Goal: Share content

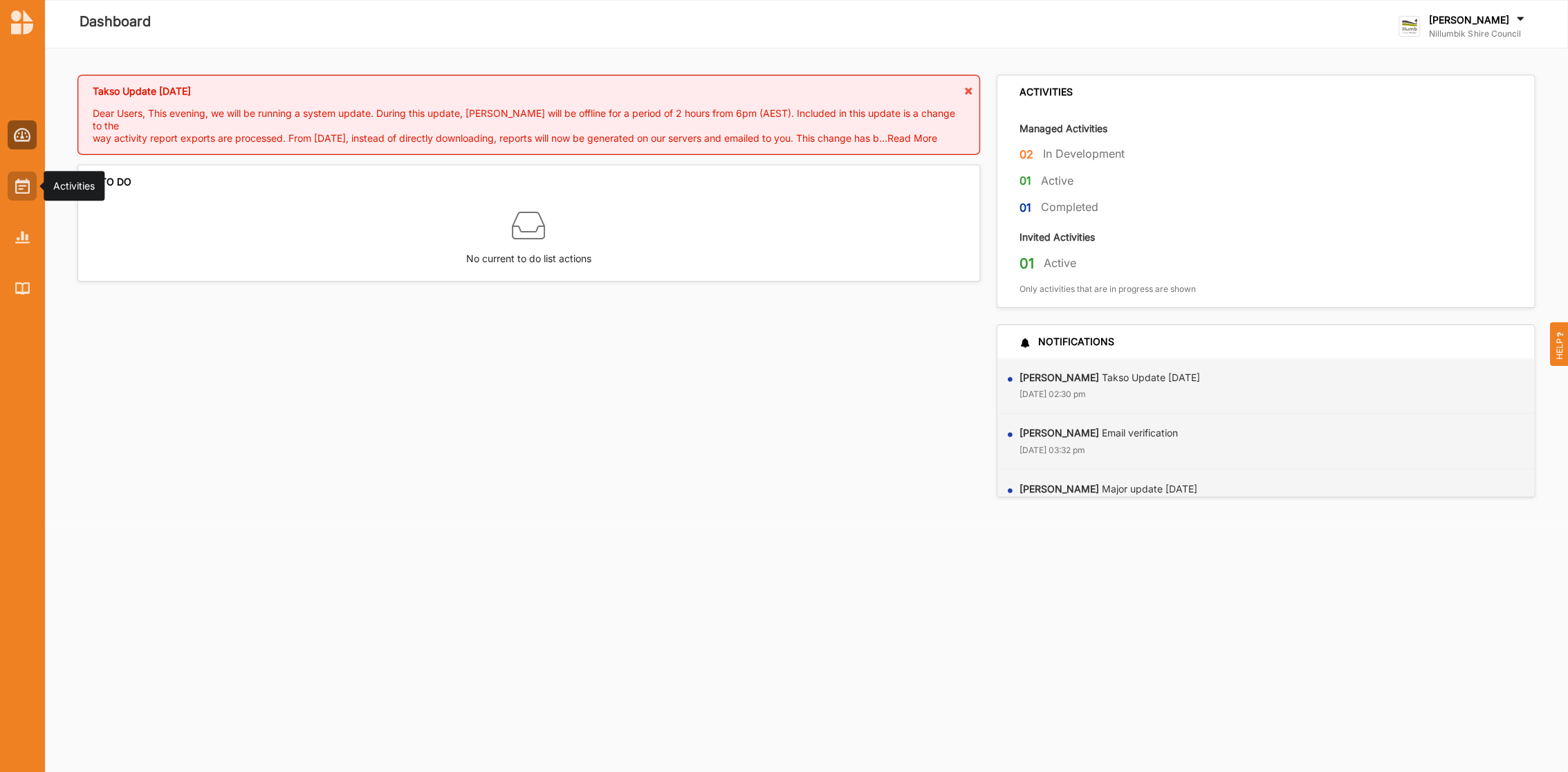
click at [17, 188] on img at bounding box center [22, 186] width 14 height 15
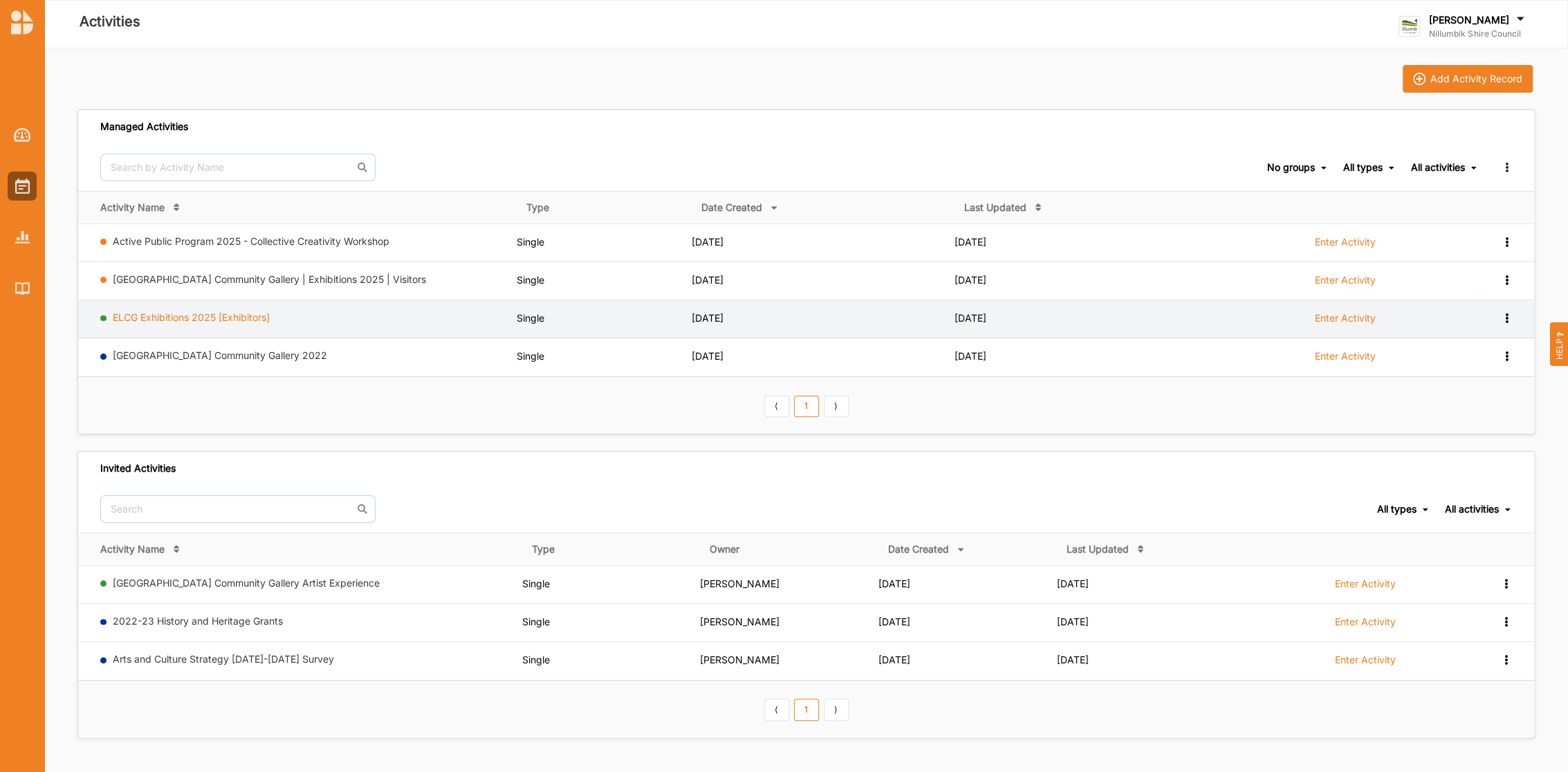
click at [232, 313] on link "ELCG Exhibitions 2025 [Exhibitors]" at bounding box center [191, 317] width 157 height 12
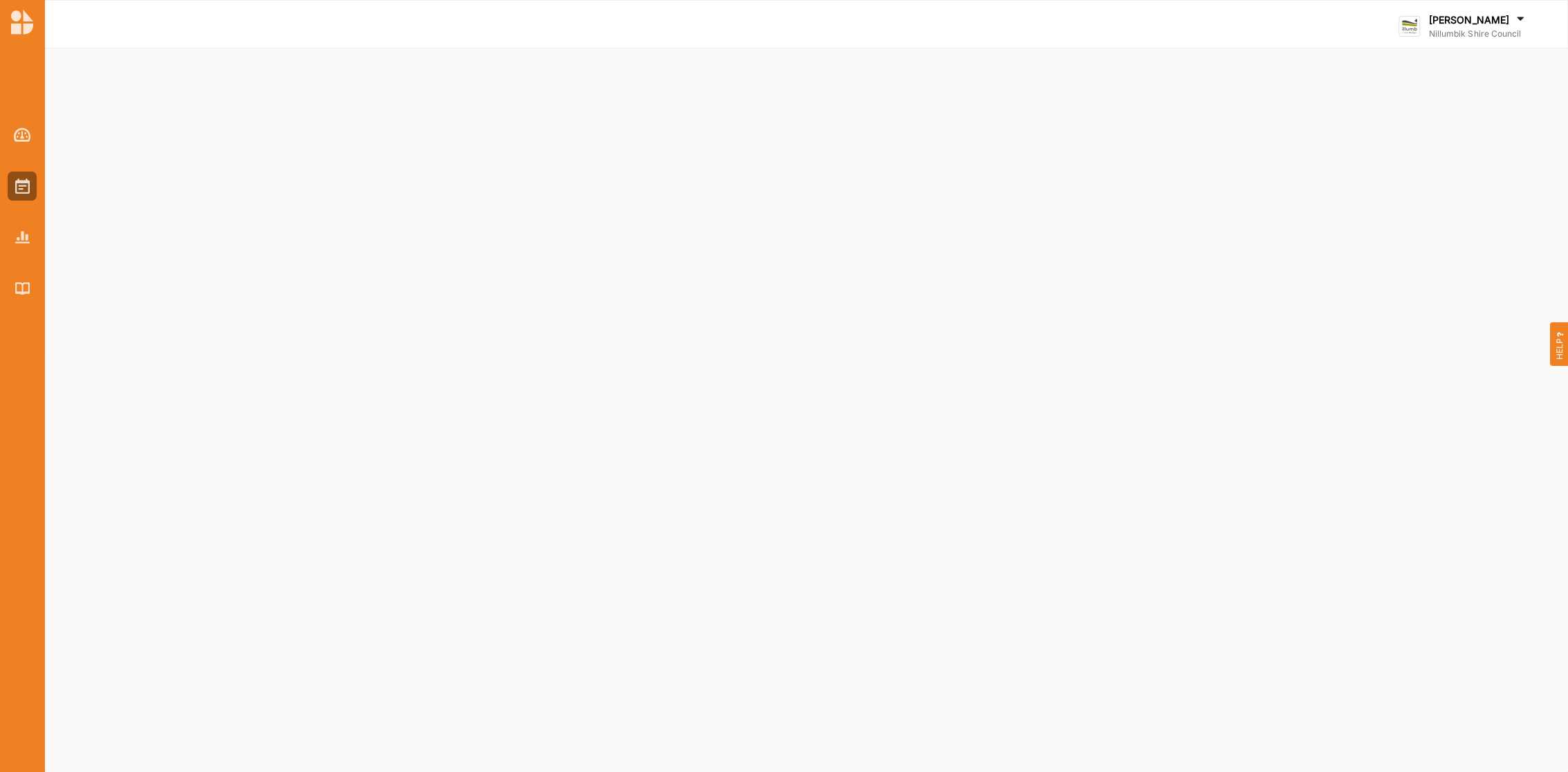
select select "4"
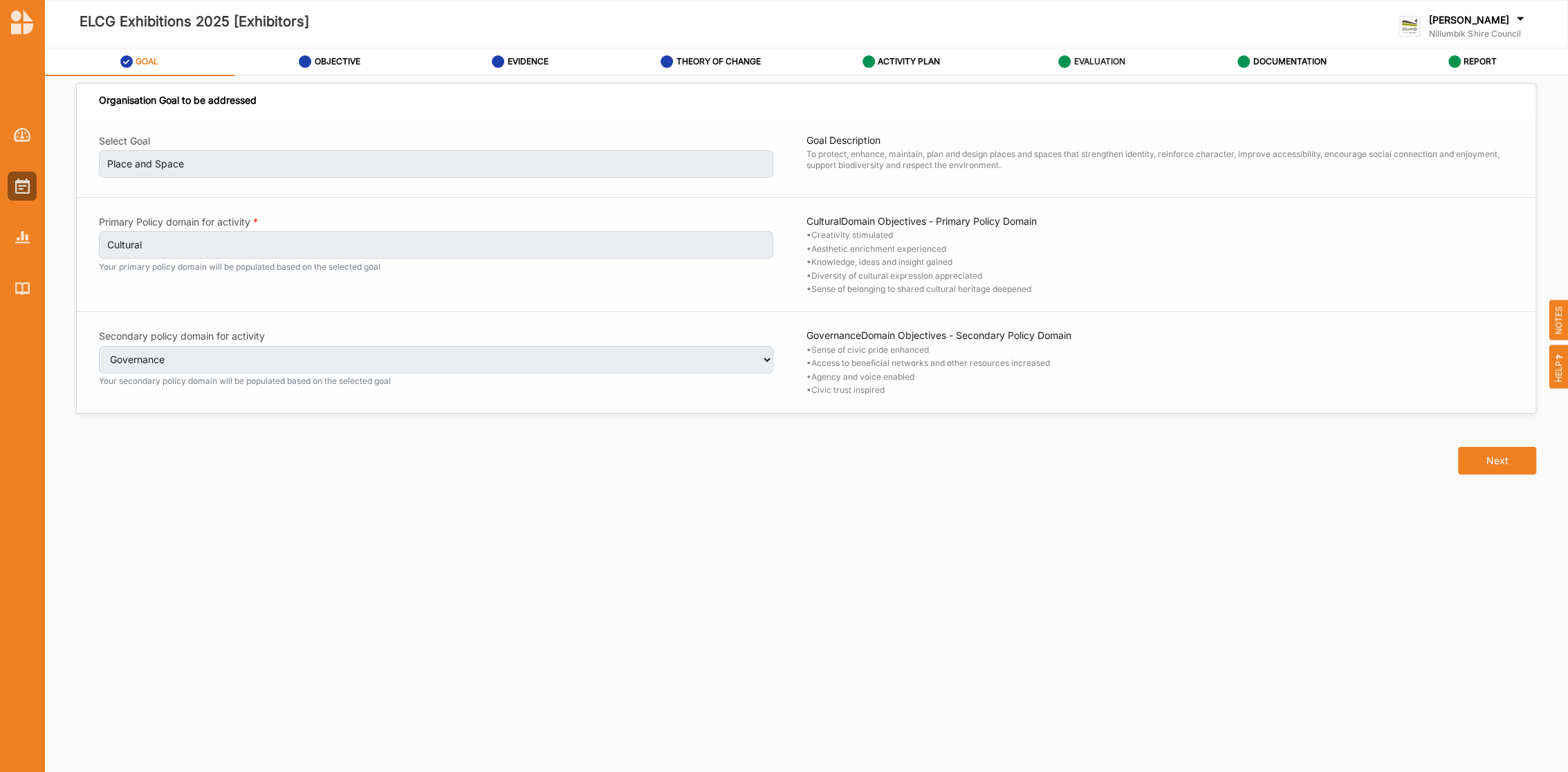
click at [1112, 61] on label "EVALUATION" at bounding box center [1098, 61] width 51 height 11
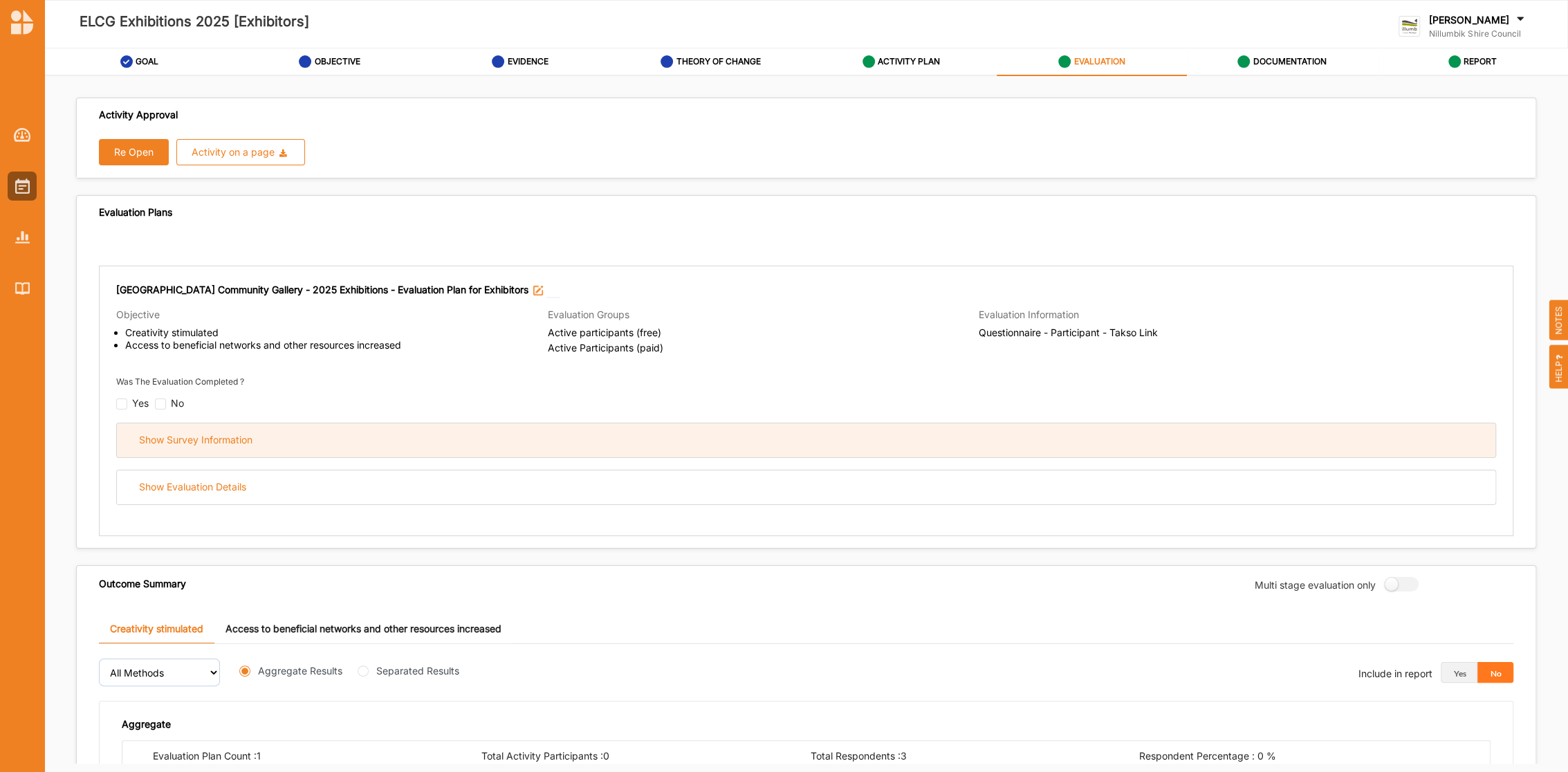
click at [202, 442] on div "Show Survey Information" at bounding box center [196, 440] width 113 height 13
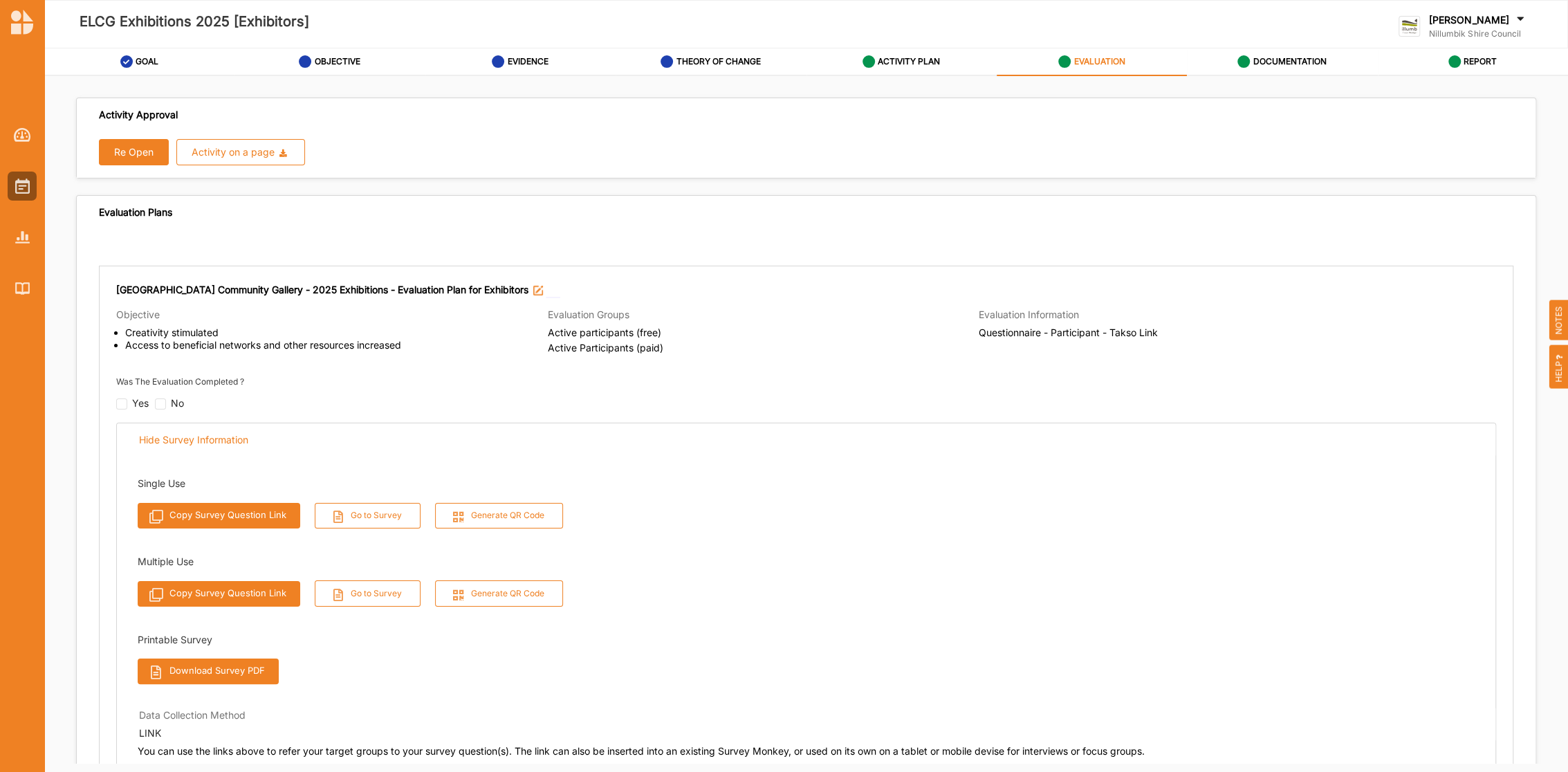
click at [263, 511] on button "Copy Survey Question Link" at bounding box center [218, 516] width 163 height 25
